Goal: Task Accomplishment & Management: Use online tool/utility

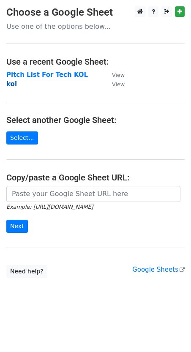
click at [10, 84] on strong "kol" at bounding box center [11, 84] width 11 height 8
click at [14, 82] on strong "kol" at bounding box center [11, 84] width 11 height 8
click at [11, 82] on strong "kol" at bounding box center [11, 84] width 11 height 8
click at [11, 83] on strong "kol" at bounding box center [11, 84] width 11 height 8
click at [11, 82] on strong "kol" at bounding box center [11, 84] width 11 height 8
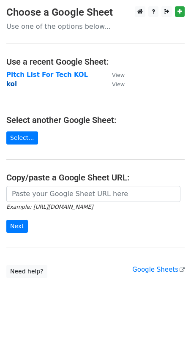
click at [11, 82] on strong "kol" at bounding box center [11, 84] width 11 height 8
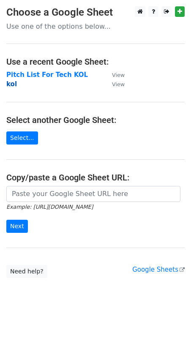
click at [11, 82] on strong "kol" at bounding box center [11, 84] width 11 height 8
click at [39, 84] on td "kol" at bounding box center [54, 85] width 97 height 10
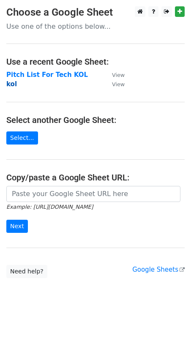
click at [8, 83] on strong "kol" at bounding box center [11, 84] width 11 height 8
click at [8, 82] on strong "kol" at bounding box center [11, 84] width 11 height 8
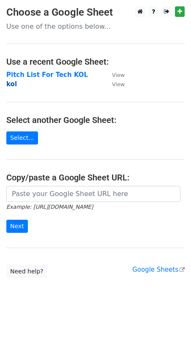
click at [8, 82] on strong "kol" at bounding box center [11, 84] width 11 height 8
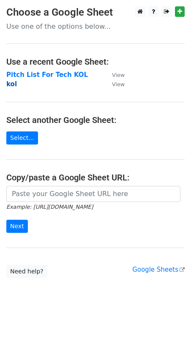
click at [8, 82] on strong "kol" at bounding box center [11, 84] width 11 height 8
click at [8, 83] on strong "kol" at bounding box center [11, 84] width 11 height 8
click at [28, 140] on link "Select..." at bounding box center [22, 138] width 32 height 13
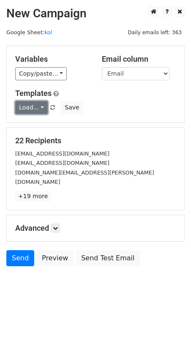
click at [34, 107] on link "Load..." at bounding box center [31, 107] width 33 height 13
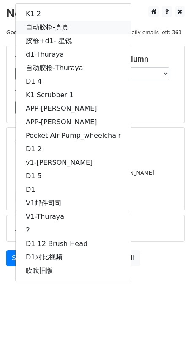
click at [63, 27] on link "自动胶枪-真真" at bounding box center [73, 28] width 115 height 14
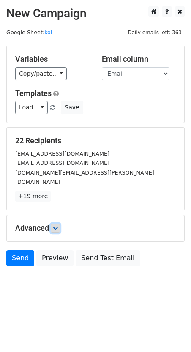
click at [55, 224] on link at bounding box center [55, 228] width 9 height 9
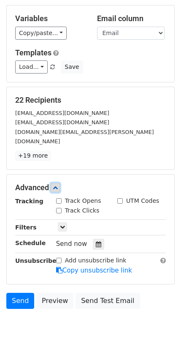
scroll to position [60, 0]
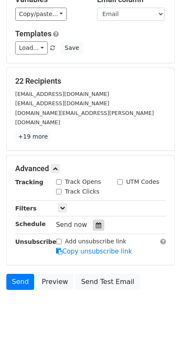
click at [97, 222] on icon at bounding box center [98, 225] width 5 height 6
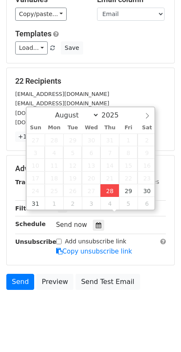
type input "[DATE] 16:37"
type input "04"
type input "37"
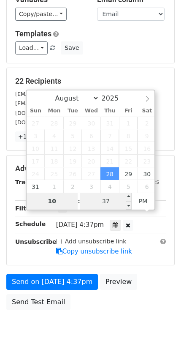
type input "10"
type input "[DATE] 22:37"
click at [106, 201] on input "37" at bounding box center [106, 201] width 52 height 17
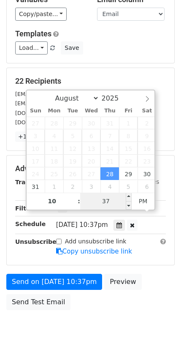
scroll to position [46, 0]
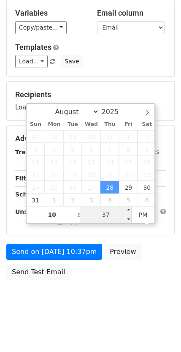
type input "2"
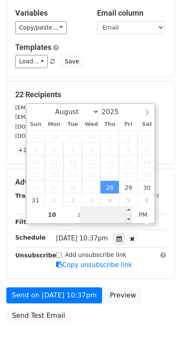
scroll to position [60, 0]
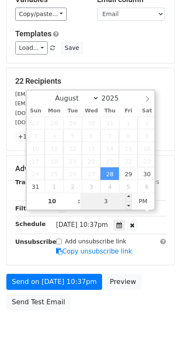
type input "30"
type input "[DATE] 22:30"
click at [181, 198] on main "New Campaign Daily emails left: 363 Google Sheet: kol Variables Copy/paste... {…" at bounding box center [90, 131] width 181 height 368
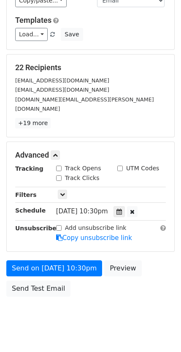
scroll to position [80, 0]
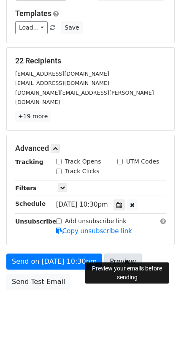
click at [120, 254] on link "Preview" at bounding box center [122, 262] width 37 height 16
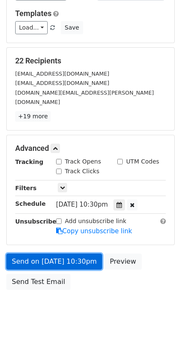
click at [90, 254] on link "Send on [DATE] 10:30pm" at bounding box center [54, 262] width 96 height 16
